Goal: Use online tool/utility: Utilize a website feature to perform a specific function

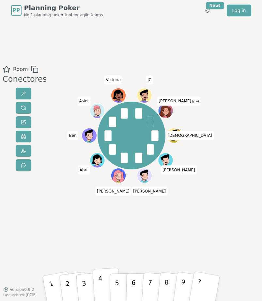
click at [105, 279] on button "4" at bounding box center [106, 288] width 28 height 40
click at [29, 226] on div "Room Conectores" at bounding box center [23, 154] width 47 height 179
click at [97, 280] on button "4" at bounding box center [106, 288] width 28 height 40
click at [116, 278] on p "5" at bounding box center [117, 288] width 5 height 29
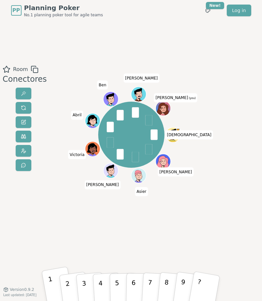
click at [50, 284] on p "1" at bounding box center [51, 289] width 9 height 29
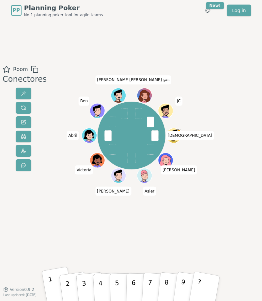
click at [50, 287] on p "1" at bounding box center [51, 289] width 9 height 29
